Goal: Information Seeking & Learning: Find specific fact

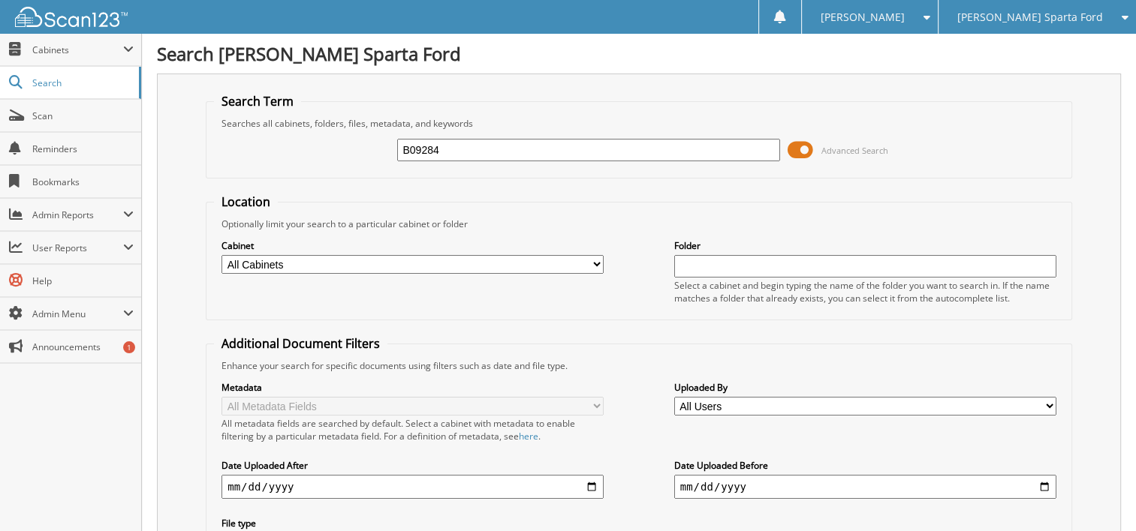
type input "B09284"
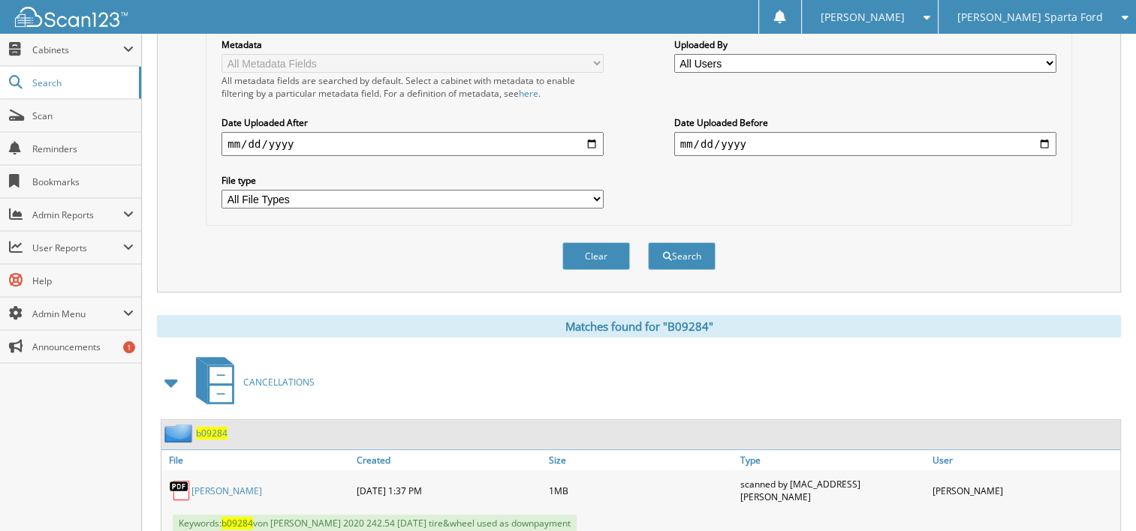
scroll to position [375, 0]
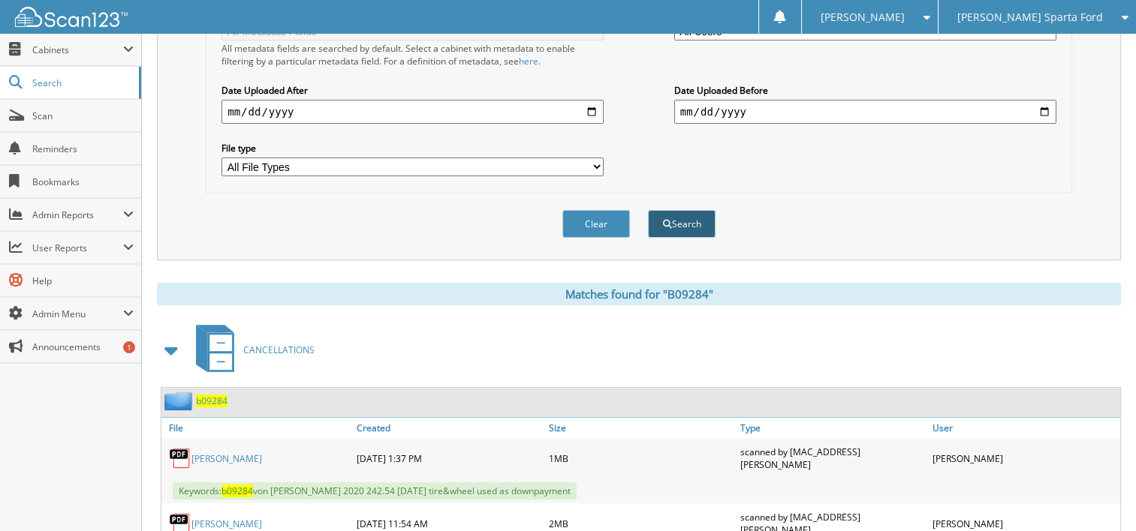
click at [690, 212] on button "Search" at bounding box center [682, 224] width 68 height 28
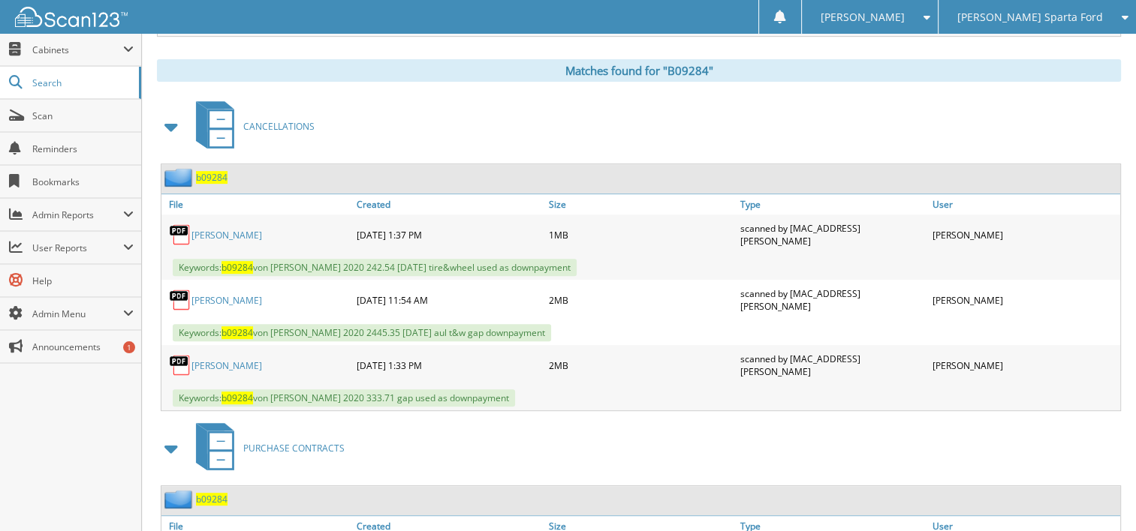
scroll to position [600, 0]
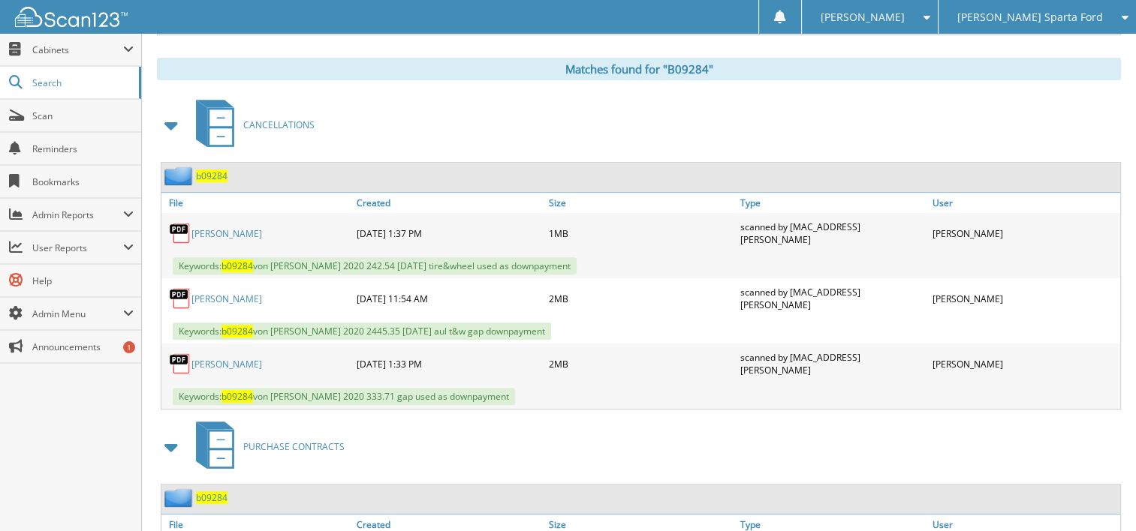
click at [167, 113] on span at bounding box center [171, 125] width 21 height 27
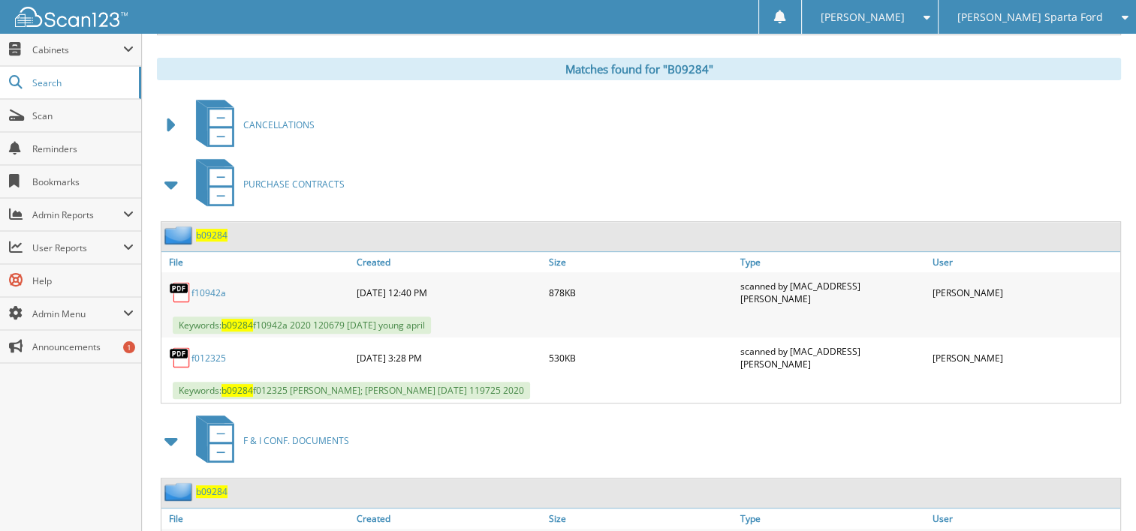
click at [177, 171] on span at bounding box center [171, 184] width 21 height 27
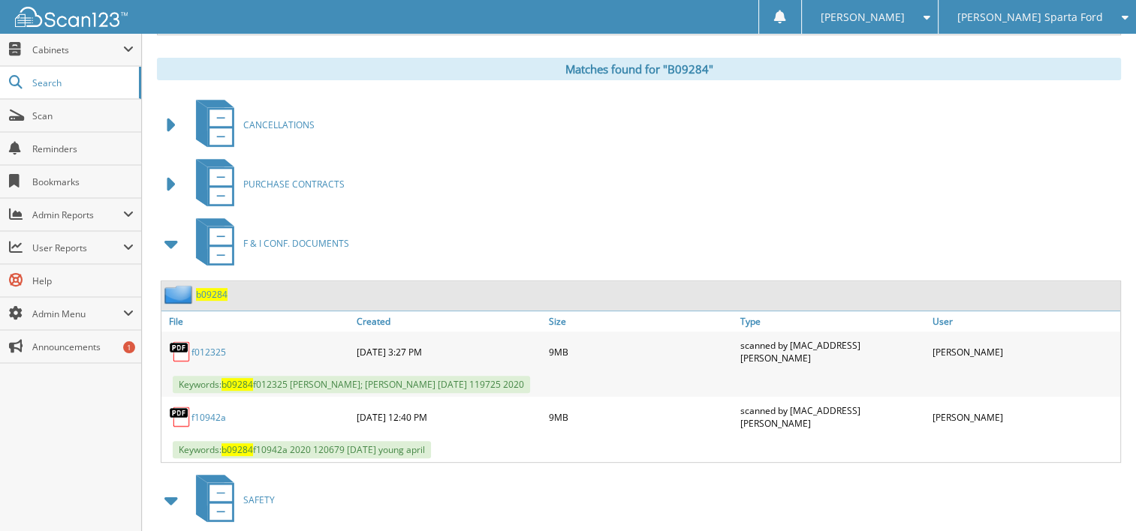
click at [213, 411] on link "f10942a" at bounding box center [208, 417] width 35 height 13
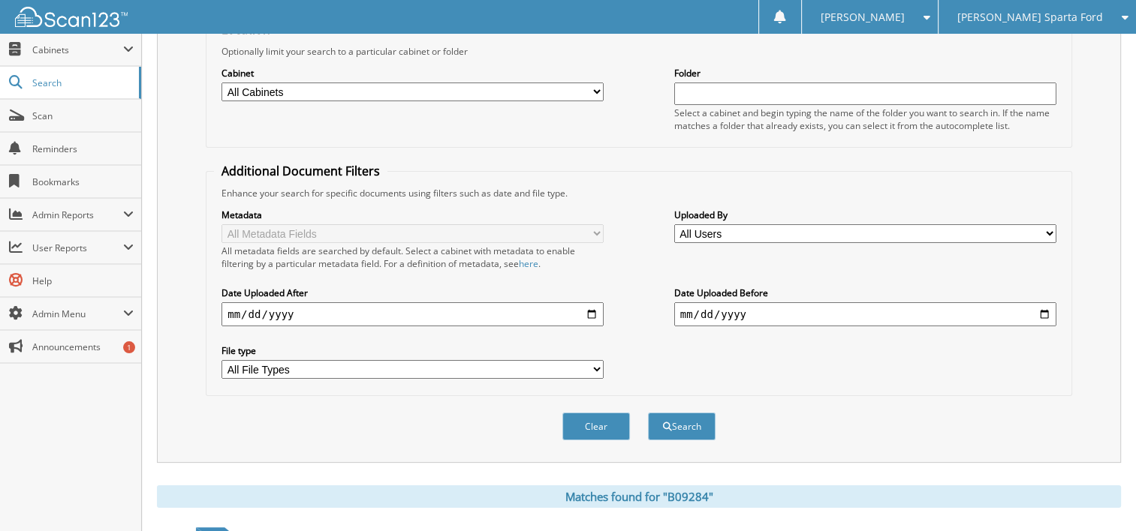
scroll to position [0, 0]
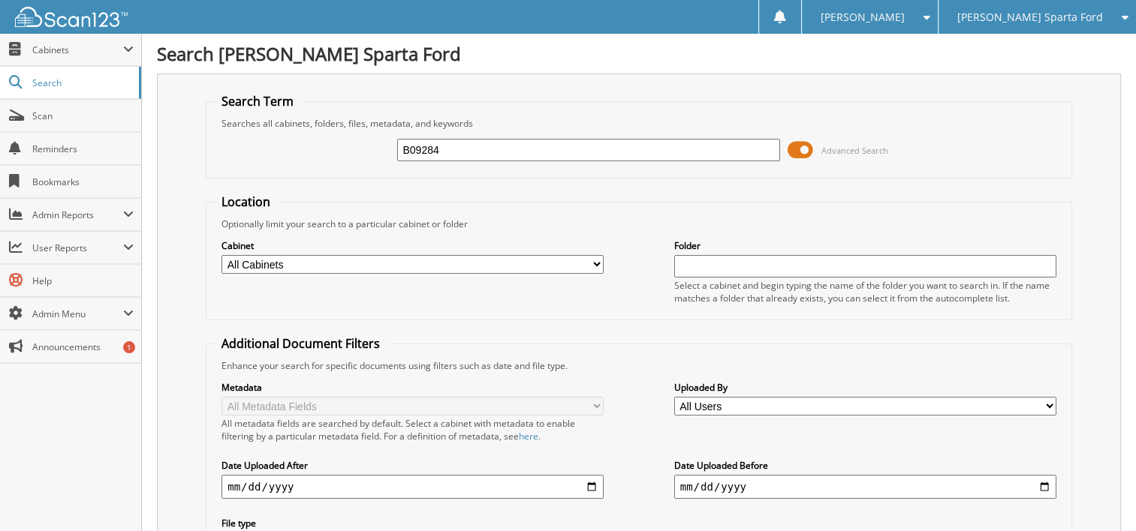
drag, startPoint x: 452, startPoint y: 145, endPoint x: 373, endPoint y: 146, distance: 78.8
click at [373, 146] on div "B09284 Advanced Search" at bounding box center [639, 150] width 850 height 41
type input "D09286"
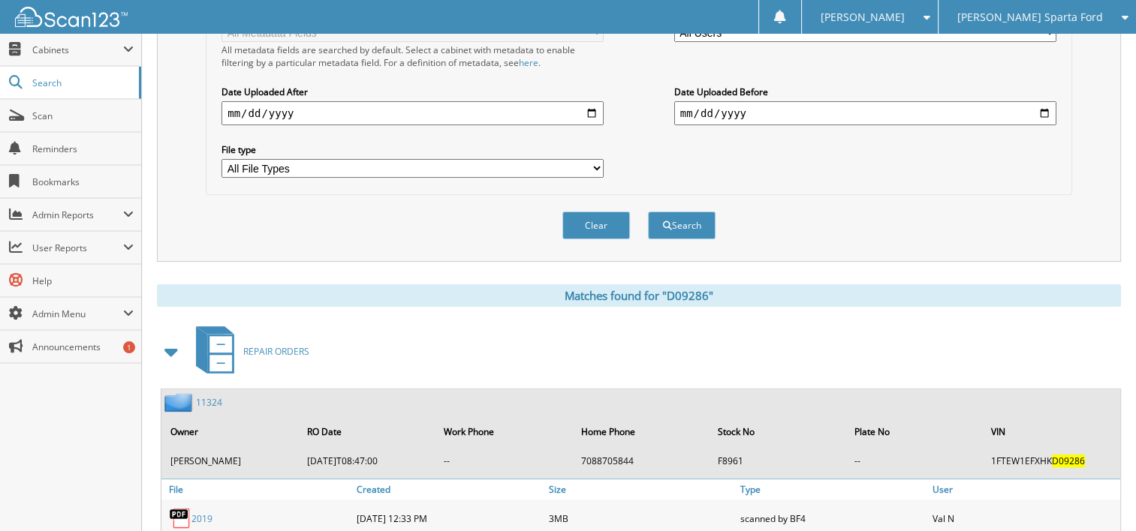
scroll to position [375, 0]
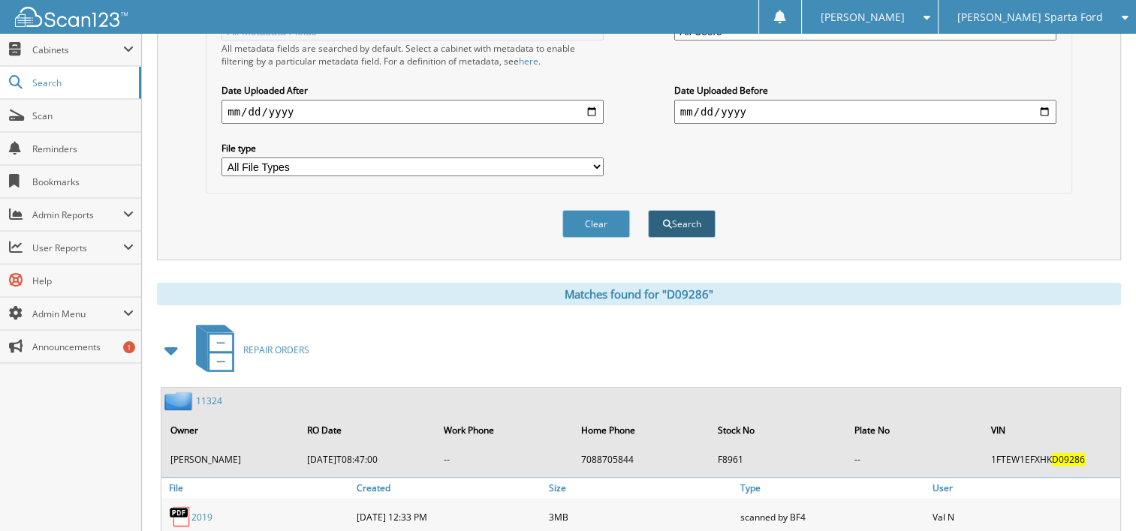
click at [687, 210] on button "Search" at bounding box center [682, 224] width 68 height 28
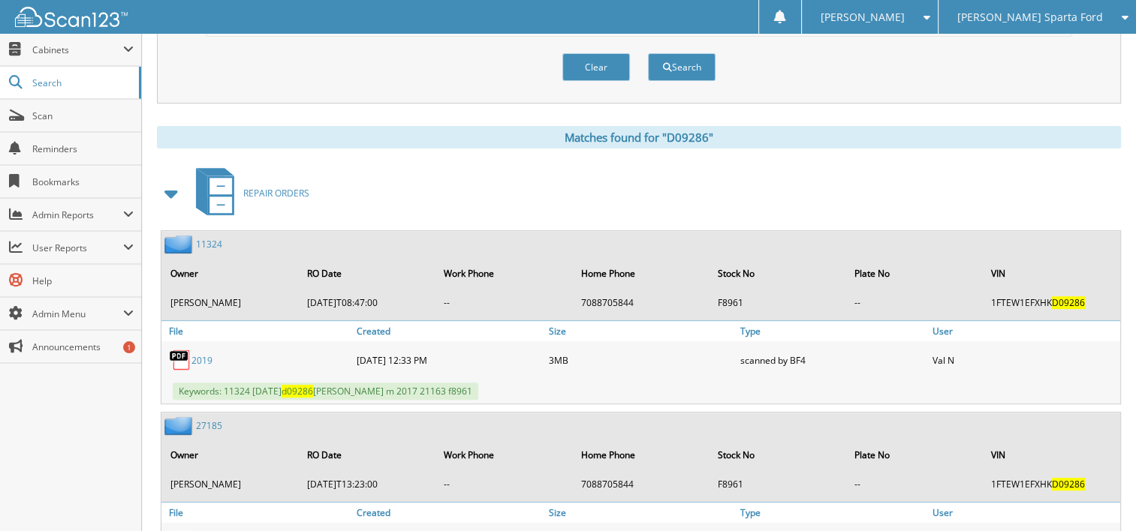
scroll to position [600, 0]
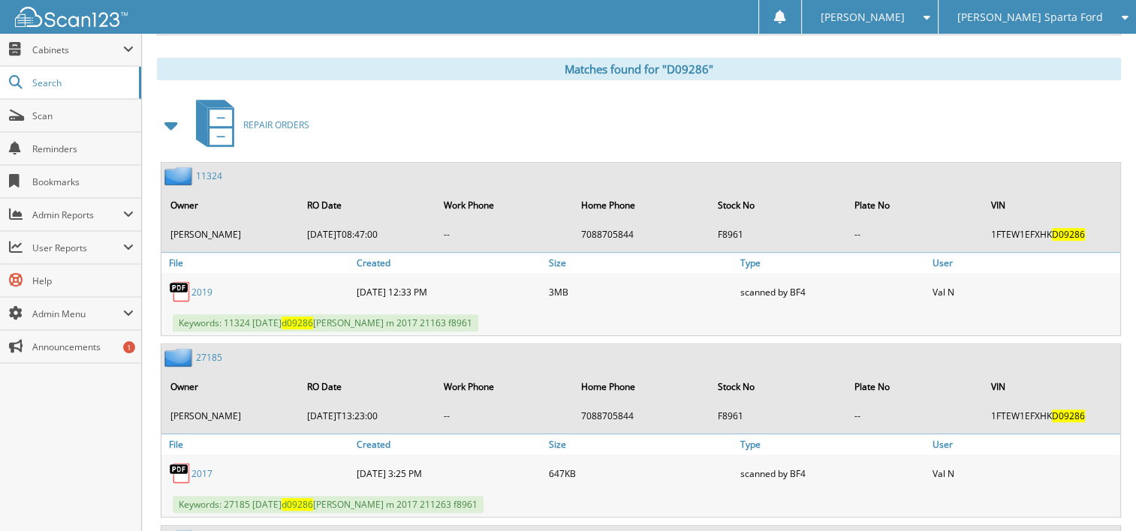
click at [174, 112] on span at bounding box center [171, 125] width 21 height 27
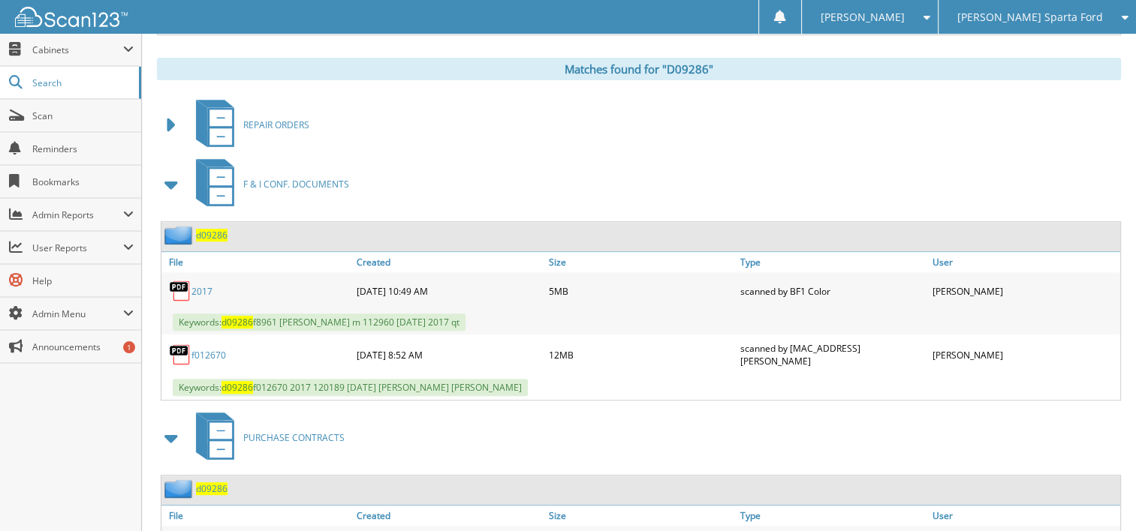
click at [212, 349] on link "f012670" at bounding box center [208, 355] width 35 height 13
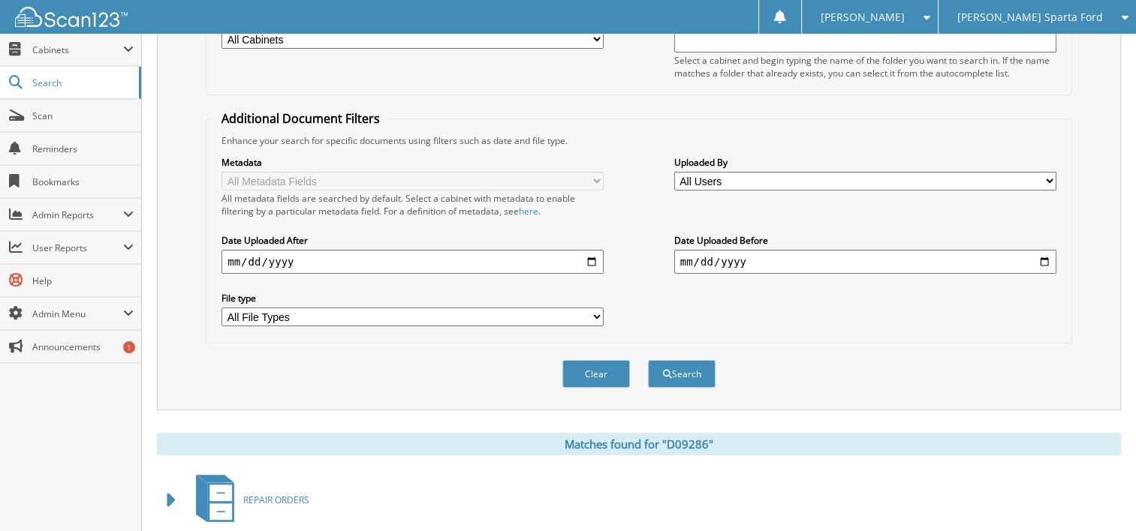
scroll to position [0, 0]
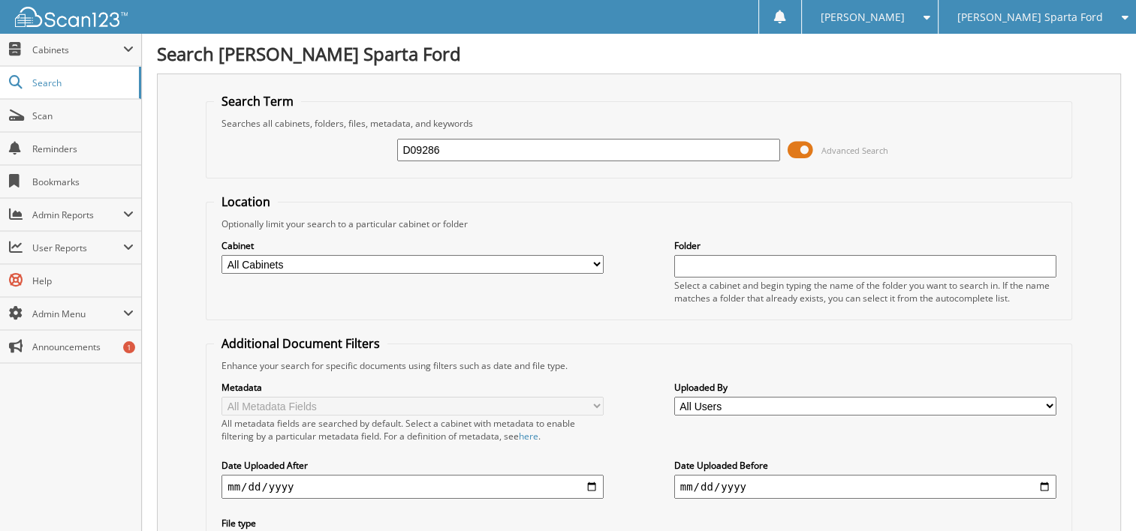
drag, startPoint x: 457, startPoint y: 141, endPoint x: 338, endPoint y: 147, distance: 119.5
click at [337, 153] on div "D09286 Advanced Search" at bounding box center [639, 150] width 850 height 41
type input "SCHNEIDER,B"
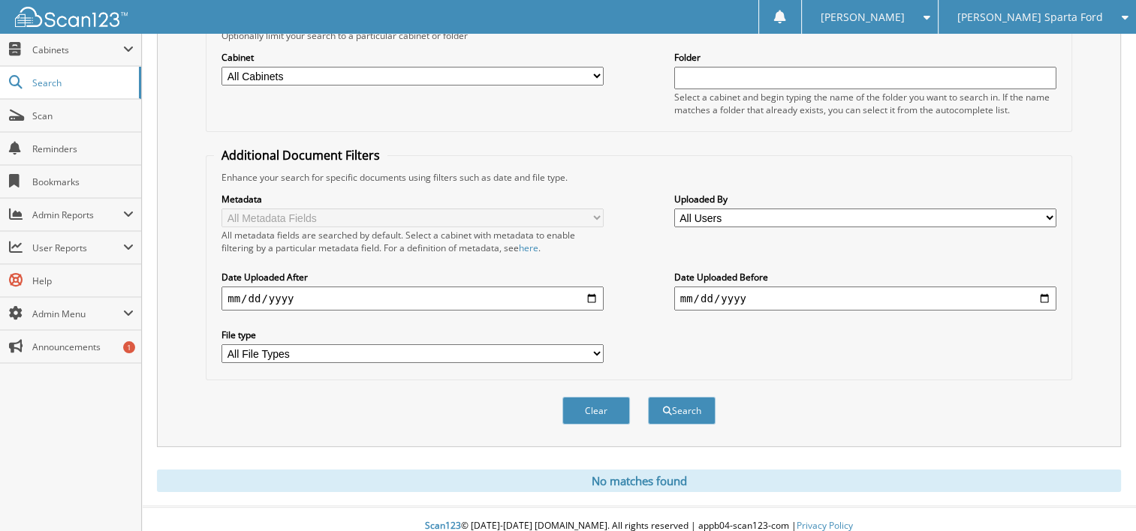
scroll to position [189, 0]
click at [687, 398] on button "Search" at bounding box center [682, 410] width 68 height 28
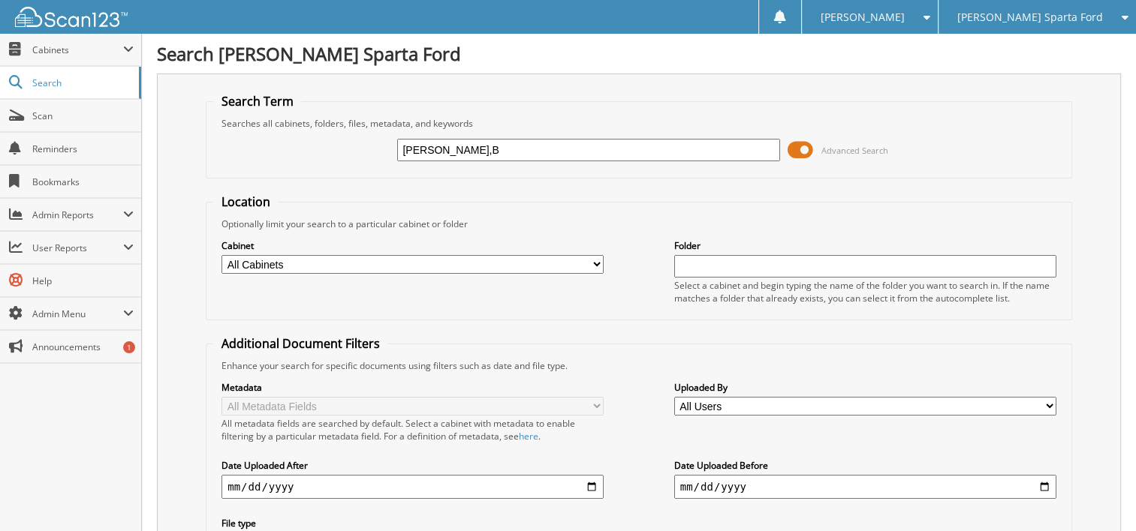
drag, startPoint x: 489, startPoint y: 145, endPoint x: 333, endPoint y: 140, distance: 156.2
click at [333, 141] on div "SCHNEIDER,B Advanced Search" at bounding box center [639, 150] width 850 height 41
type input "G06828"
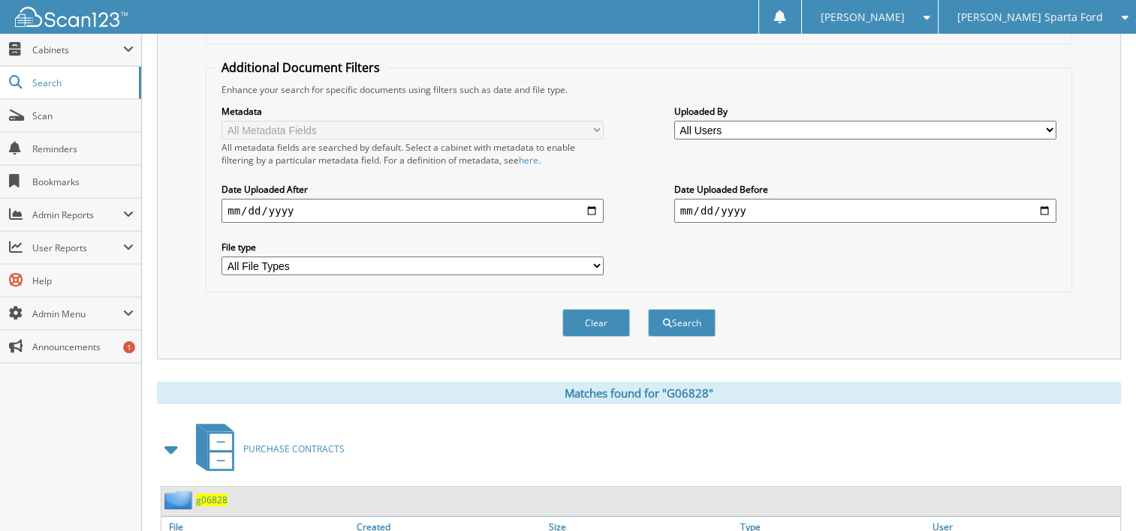
scroll to position [300, 0]
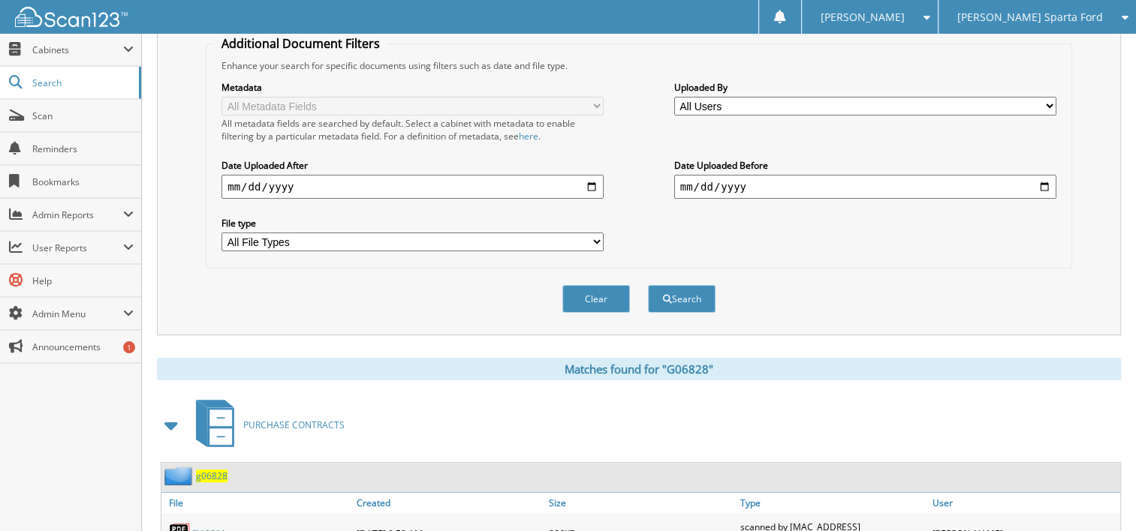
click at [174, 413] on span at bounding box center [171, 425] width 21 height 27
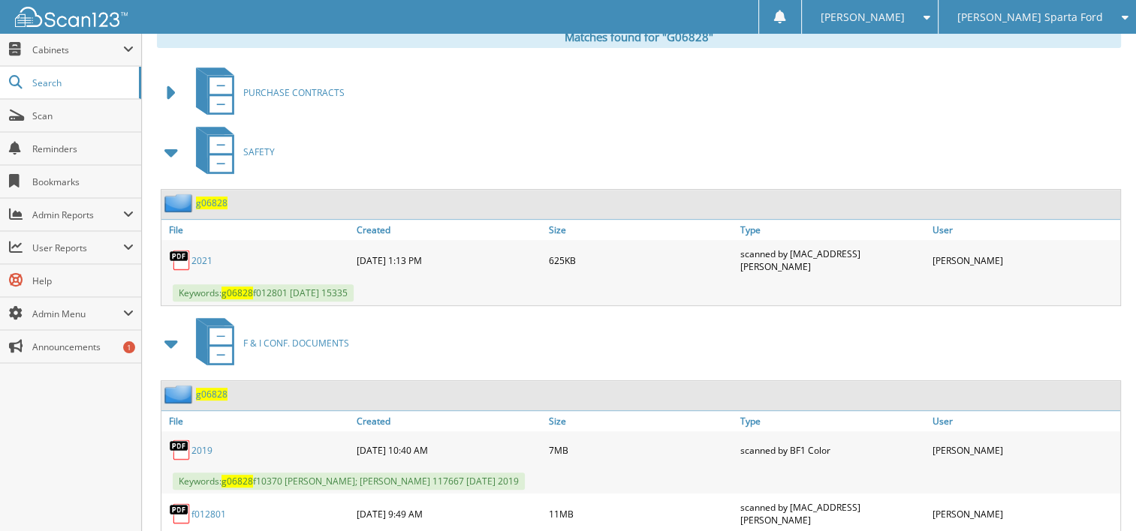
scroll to position [675, 0]
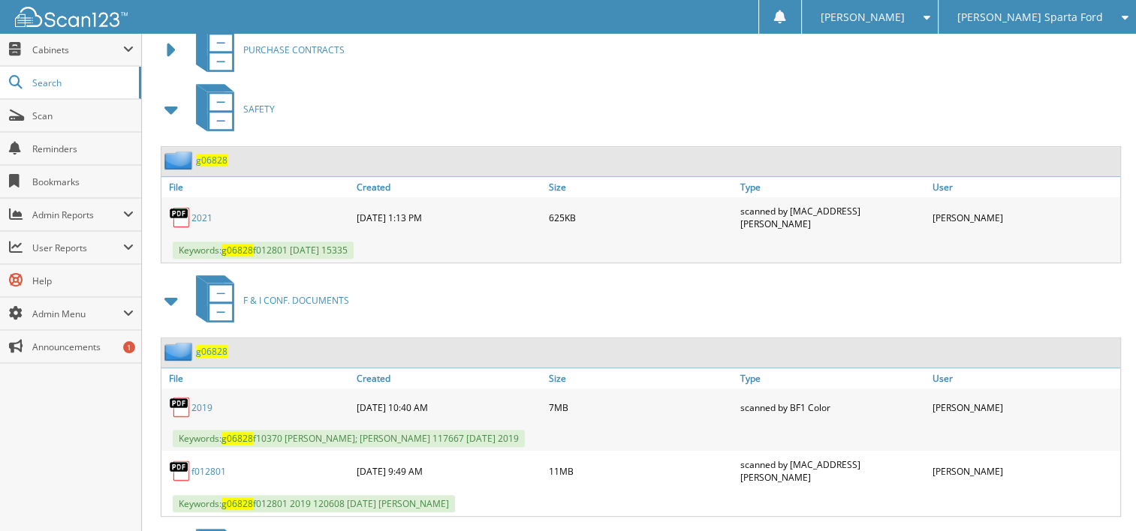
click at [170, 96] on span at bounding box center [171, 109] width 21 height 27
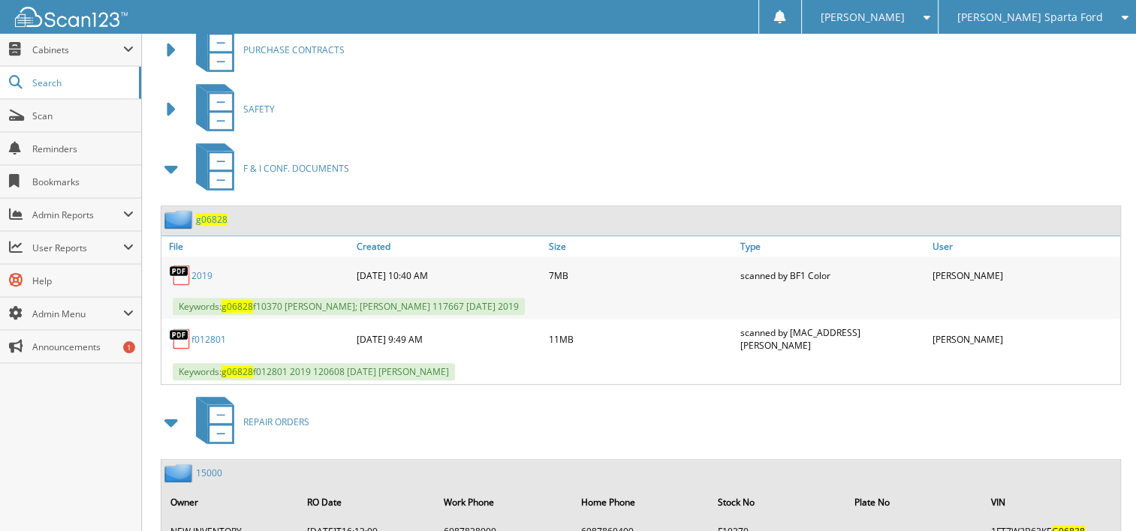
click at [203, 333] on link "f012801" at bounding box center [208, 339] width 35 height 13
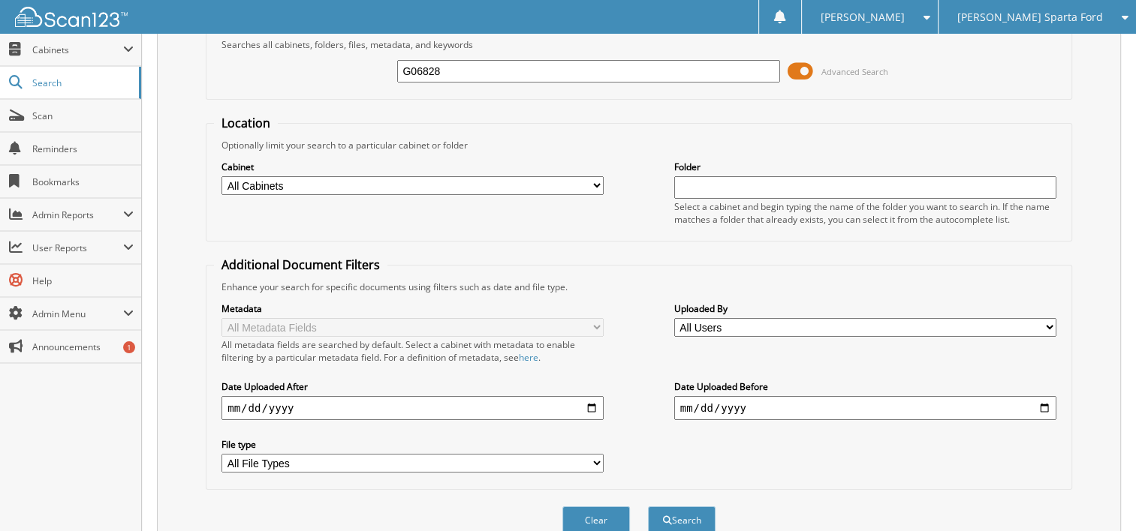
scroll to position [0, 0]
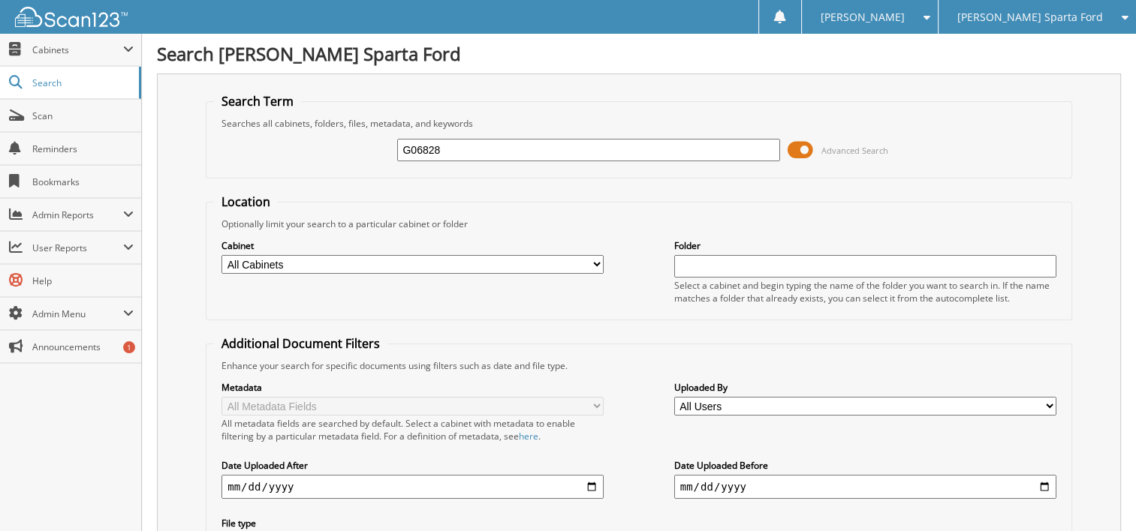
drag, startPoint x: 467, startPoint y: 150, endPoint x: 342, endPoint y: 144, distance: 124.7
click at [342, 144] on div "G06828 Advanced Search" at bounding box center [639, 150] width 850 height 41
type input "266020"
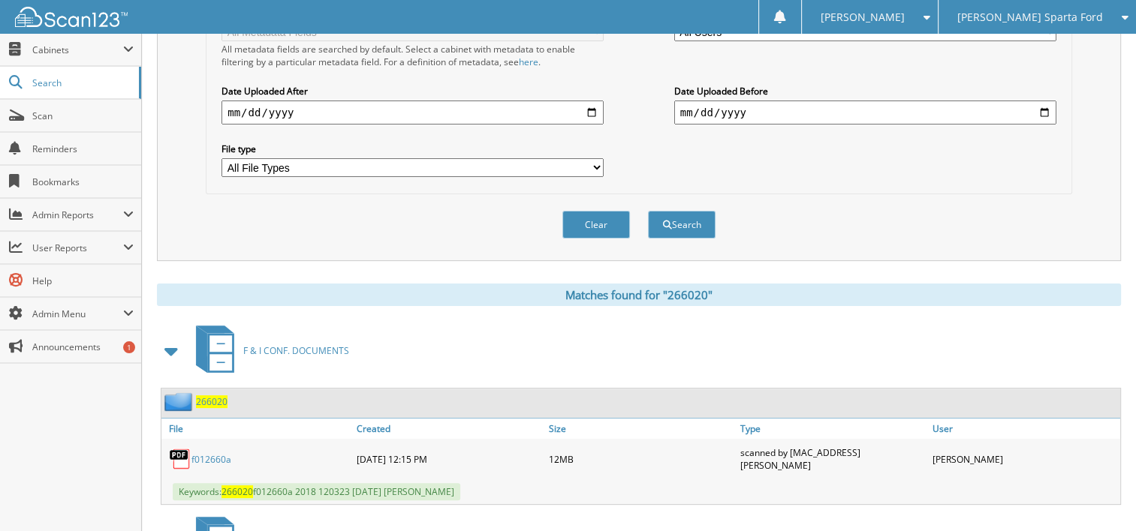
scroll to position [375, 0]
click at [218, 453] on link "f012660a" at bounding box center [211, 459] width 40 height 13
